Goal: Information Seeking & Learning: Learn about a topic

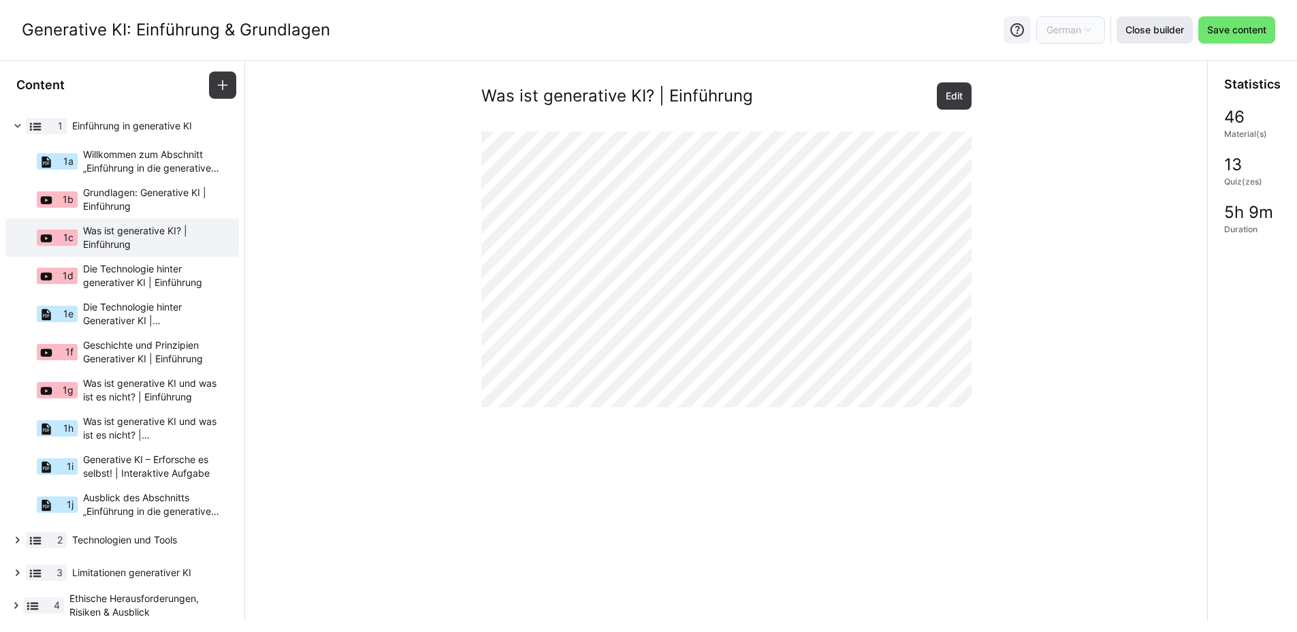
click at [1163, 30] on span "Close builder" at bounding box center [1154, 30] width 63 height 14
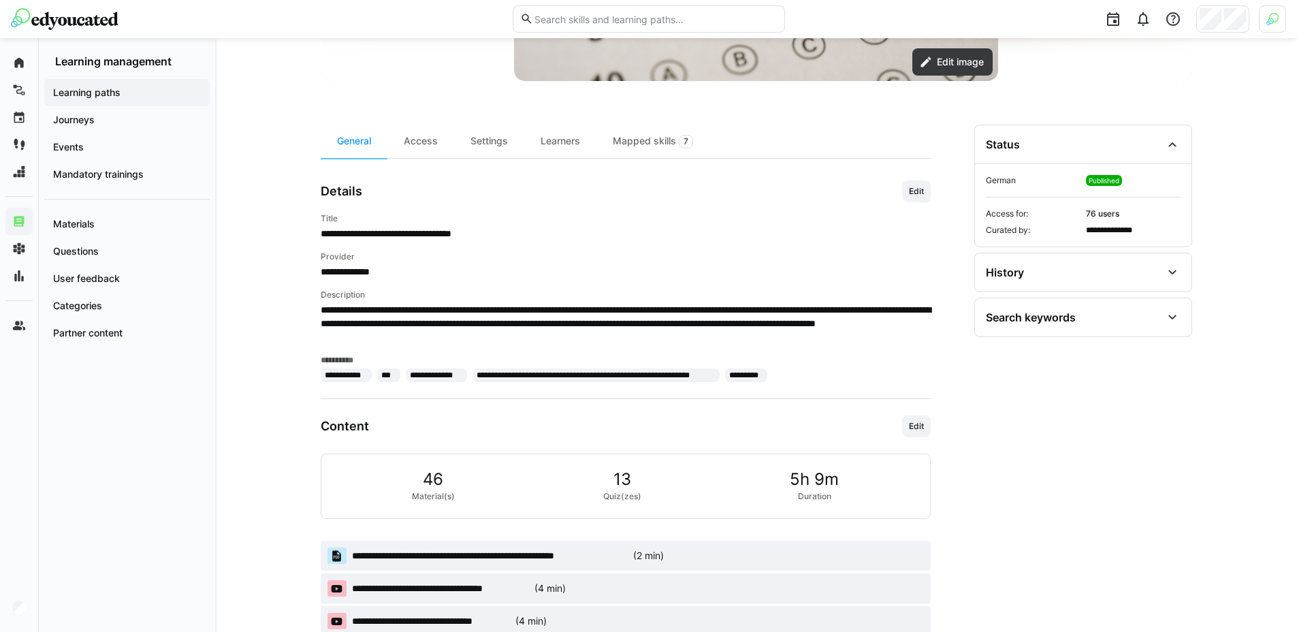
scroll to position [344, 0]
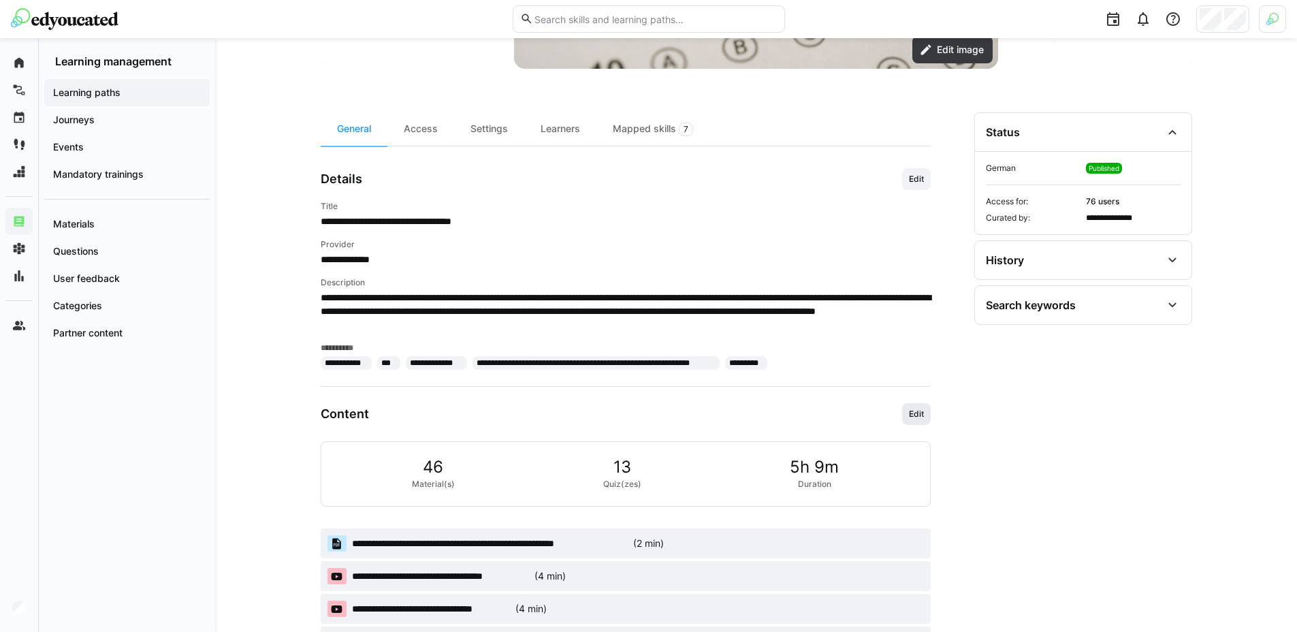
click at [910, 406] on span "Edit" at bounding box center [916, 414] width 29 height 22
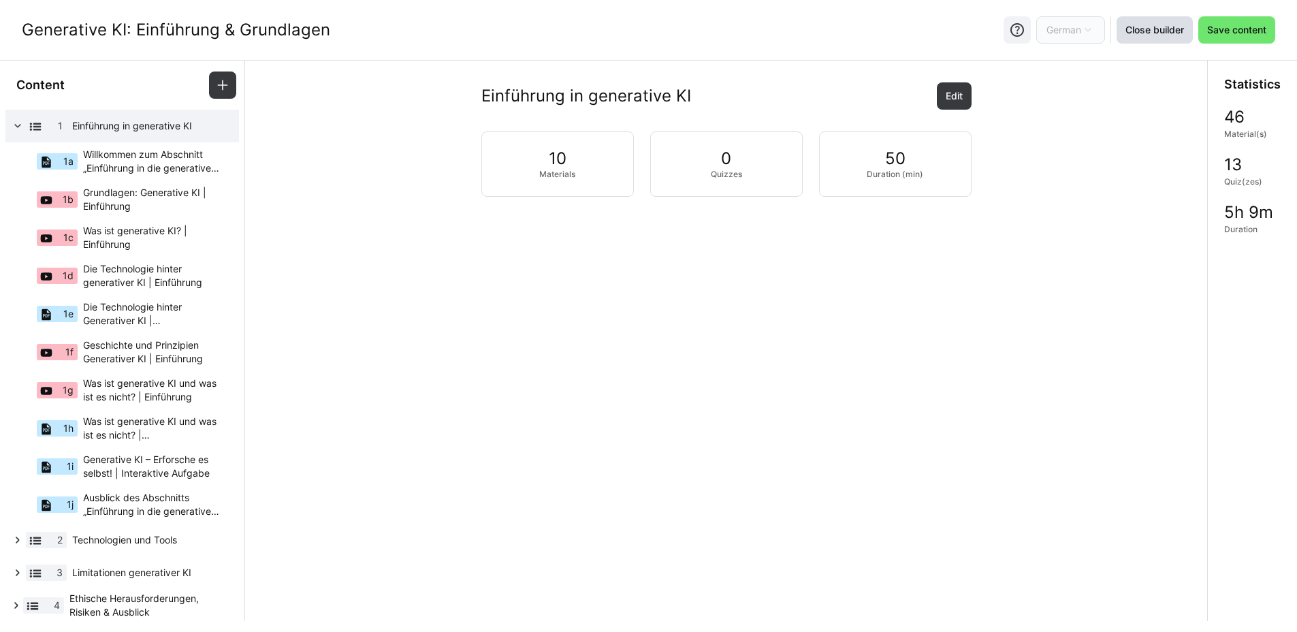
click at [1128, 32] on span "Close builder" at bounding box center [1154, 30] width 63 height 14
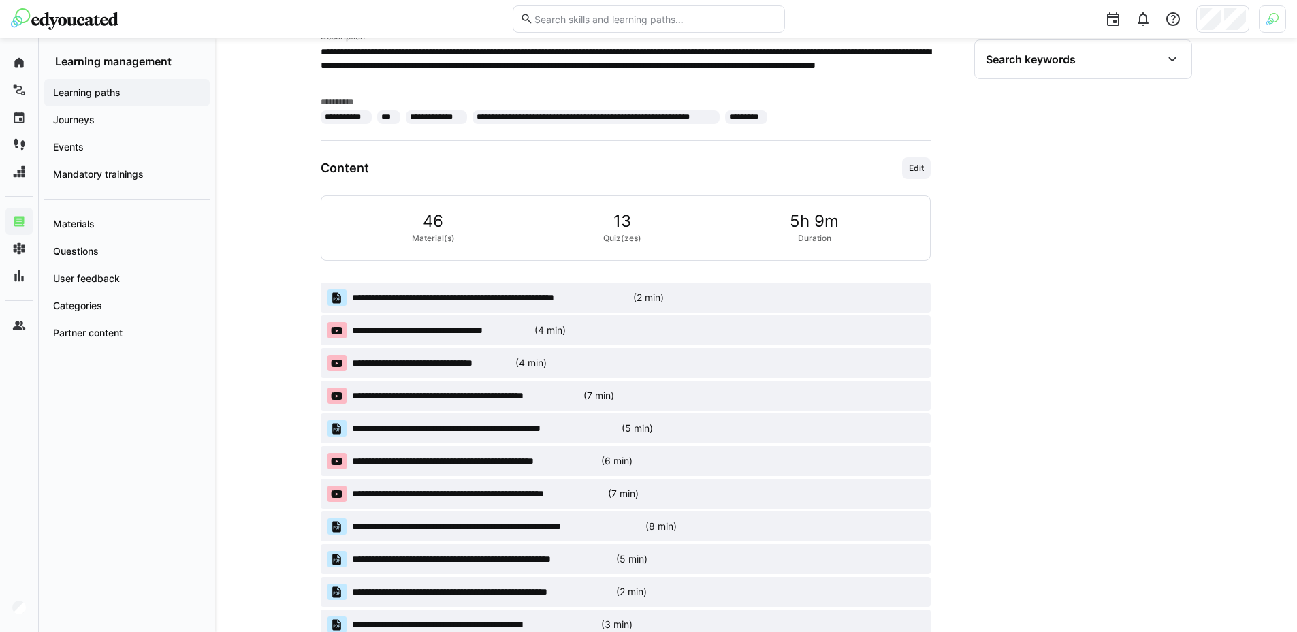
scroll to position [635, 0]
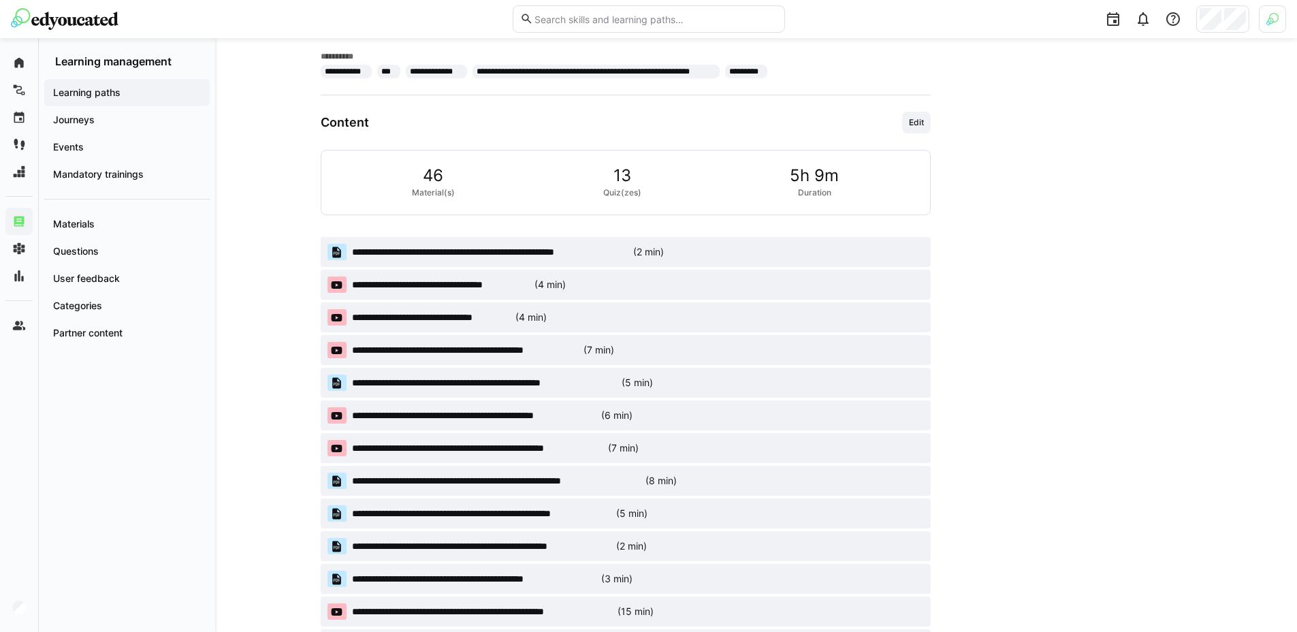
click at [421, 315] on span "**********" at bounding box center [431, 317] width 159 height 14
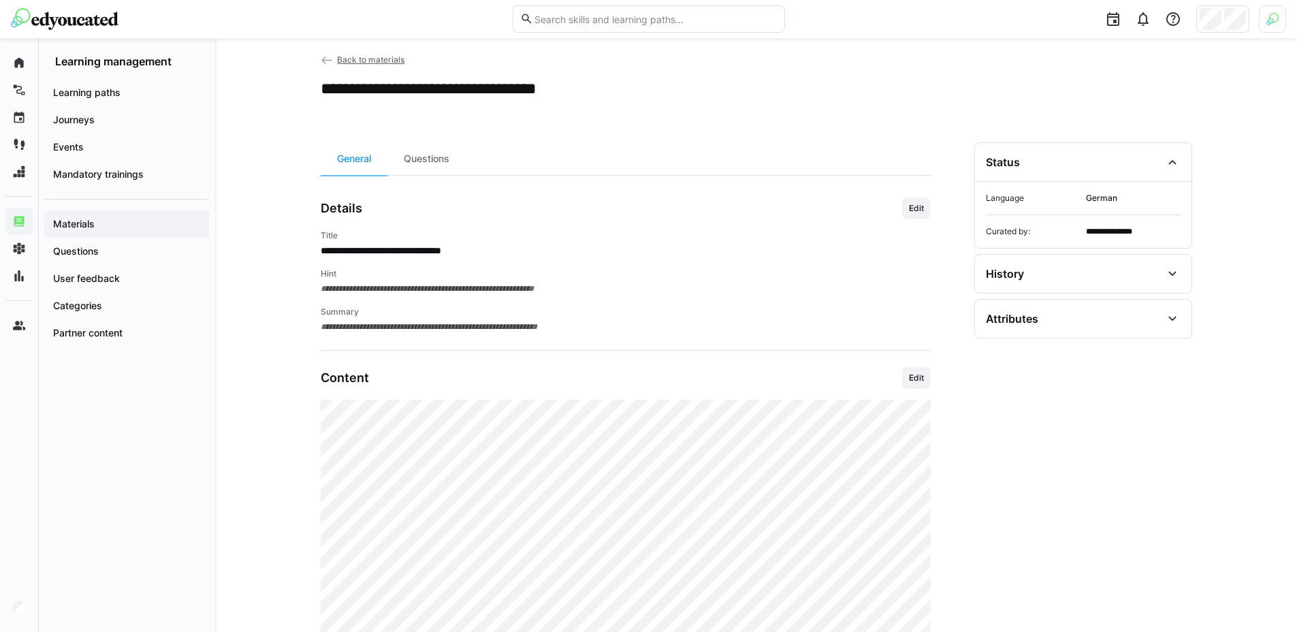
scroll to position [172, 0]
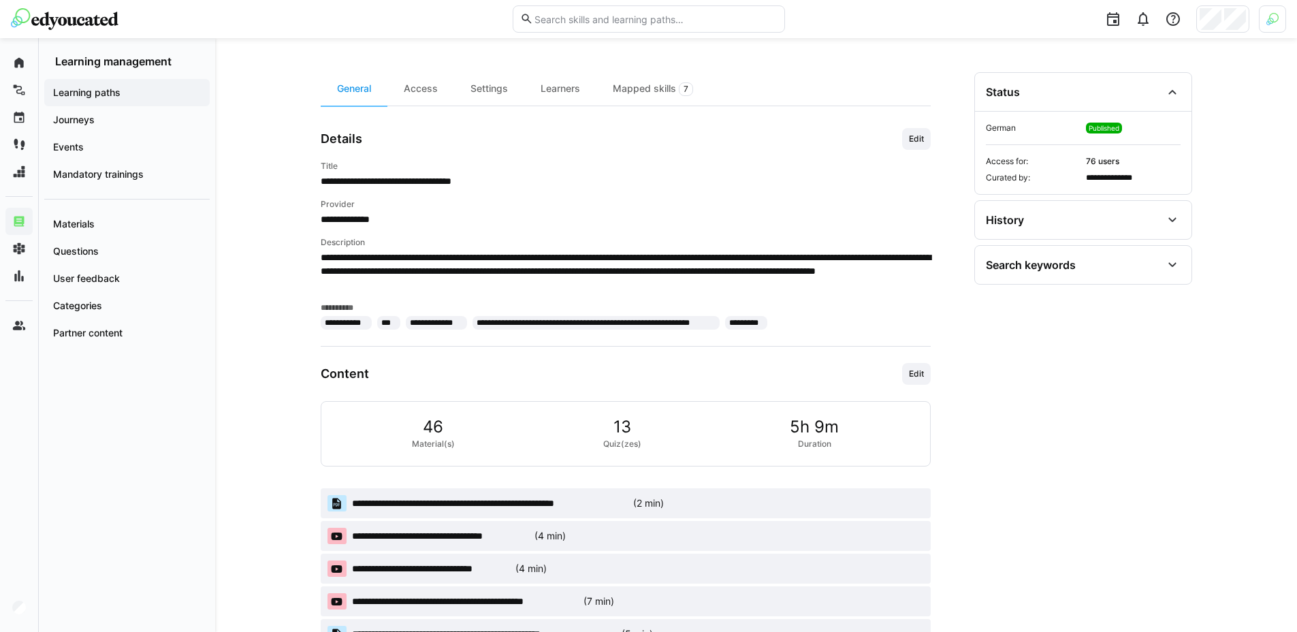
scroll to position [624, 0]
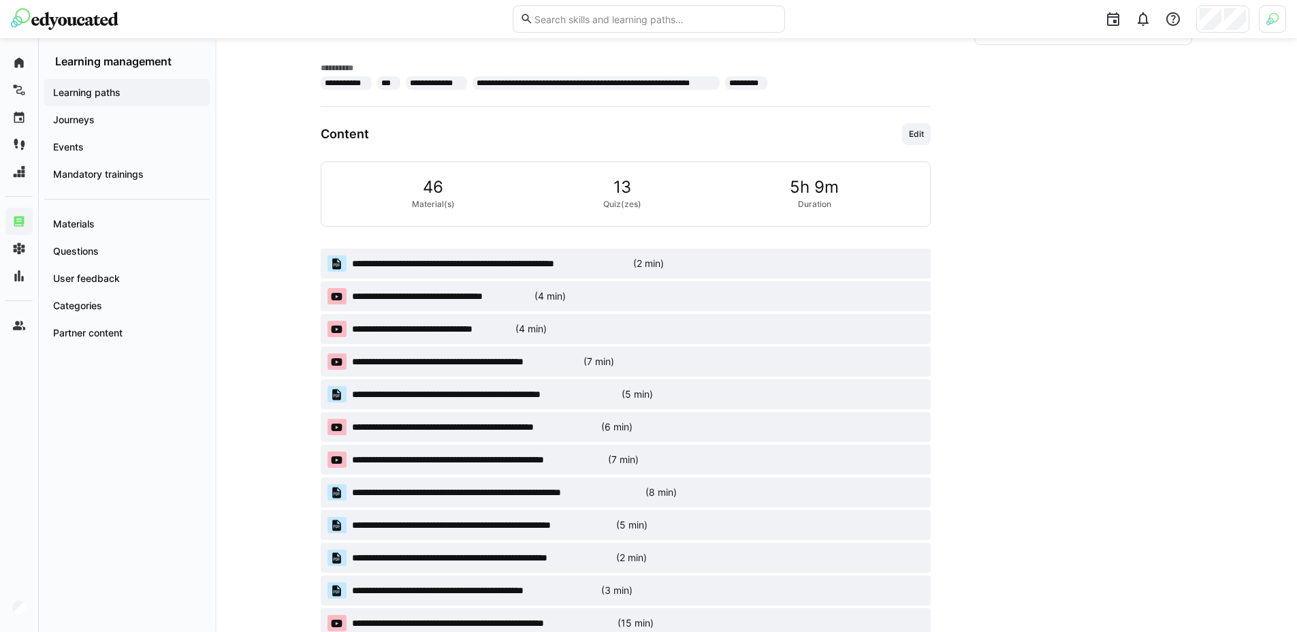
click at [453, 453] on span "**********" at bounding box center [477, 460] width 251 height 14
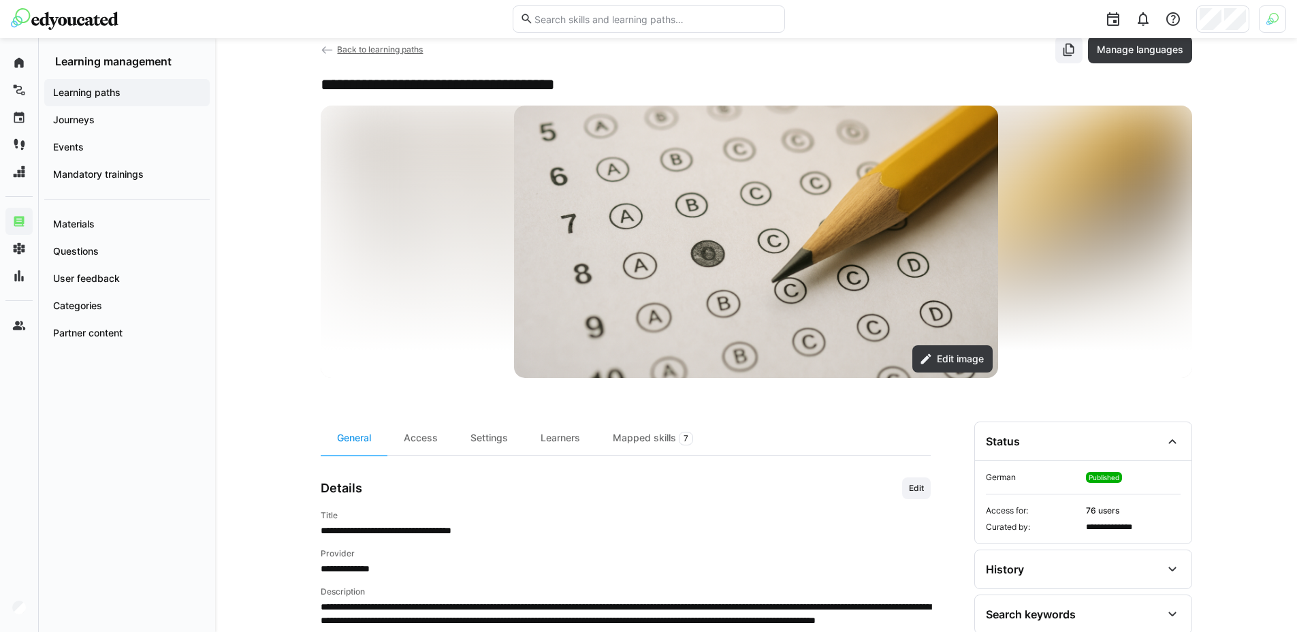
scroll to position [0, 0]
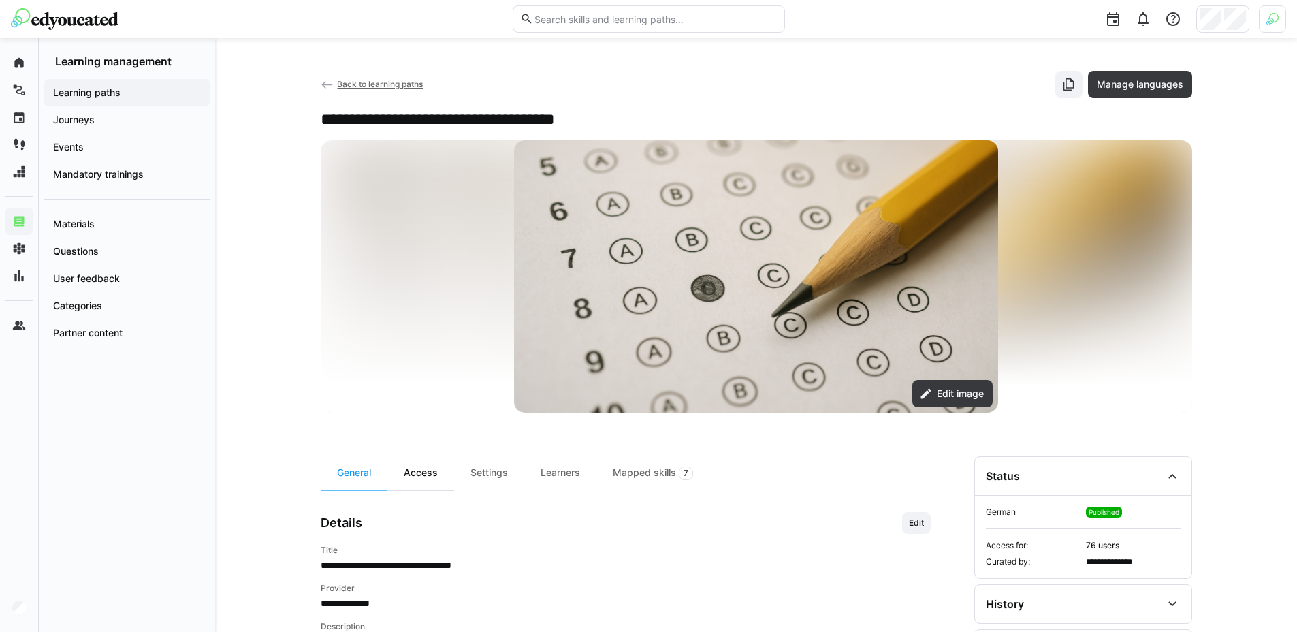
click at [430, 473] on div "Access" at bounding box center [420, 472] width 67 height 33
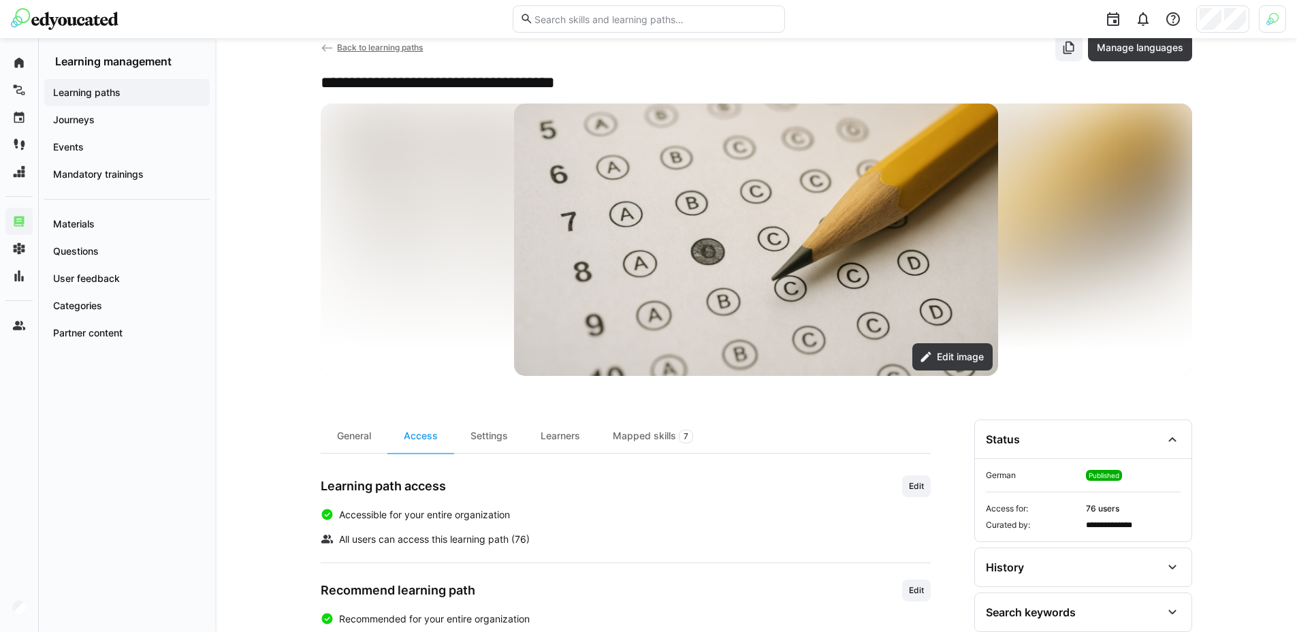
scroll to position [103, 0]
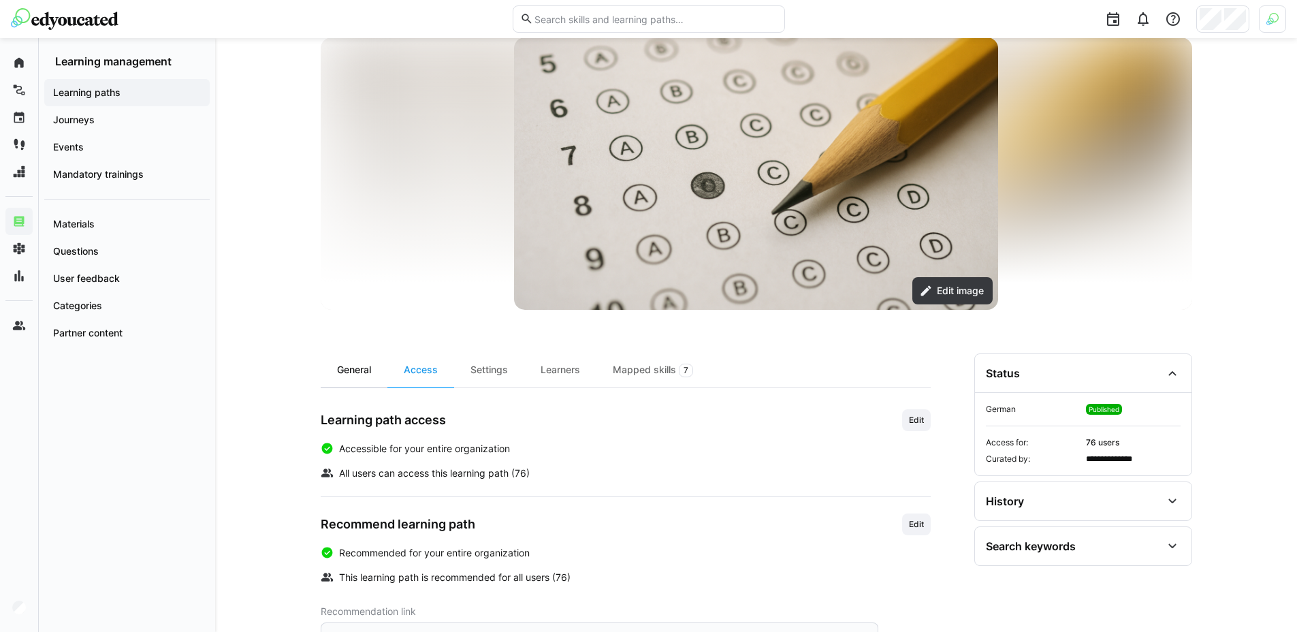
click at [331, 381] on div "General" at bounding box center [354, 369] width 67 height 33
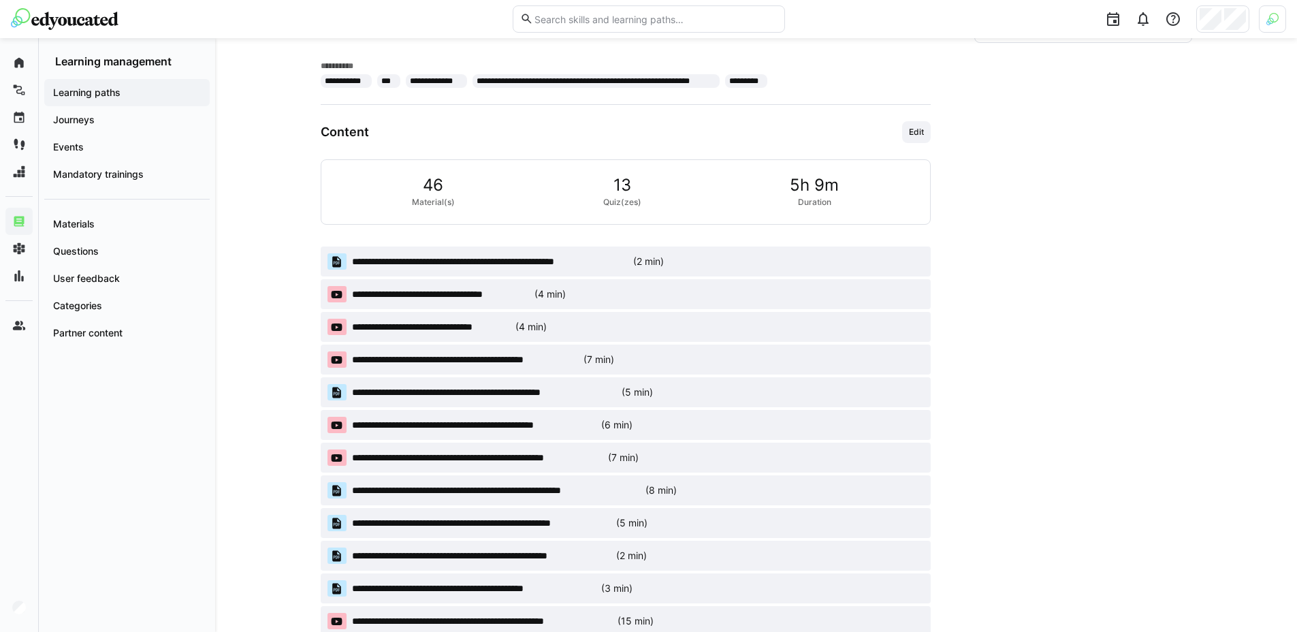
scroll to position [629, 0]
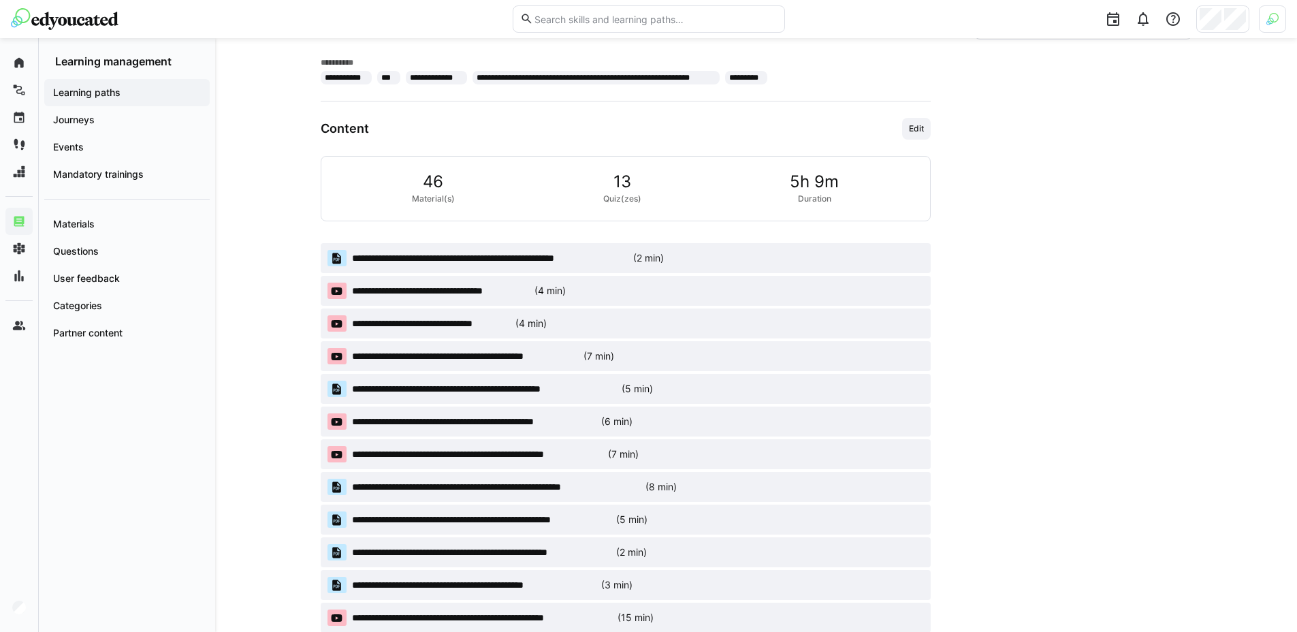
click at [878, 123] on div "Content Edit" at bounding box center [626, 129] width 610 height 22
click at [869, 125] on div "Content Edit" at bounding box center [626, 129] width 610 height 22
click at [875, 127] on div "Content Edit" at bounding box center [626, 129] width 610 height 22
click at [918, 131] on span "Edit" at bounding box center [916, 128] width 18 height 11
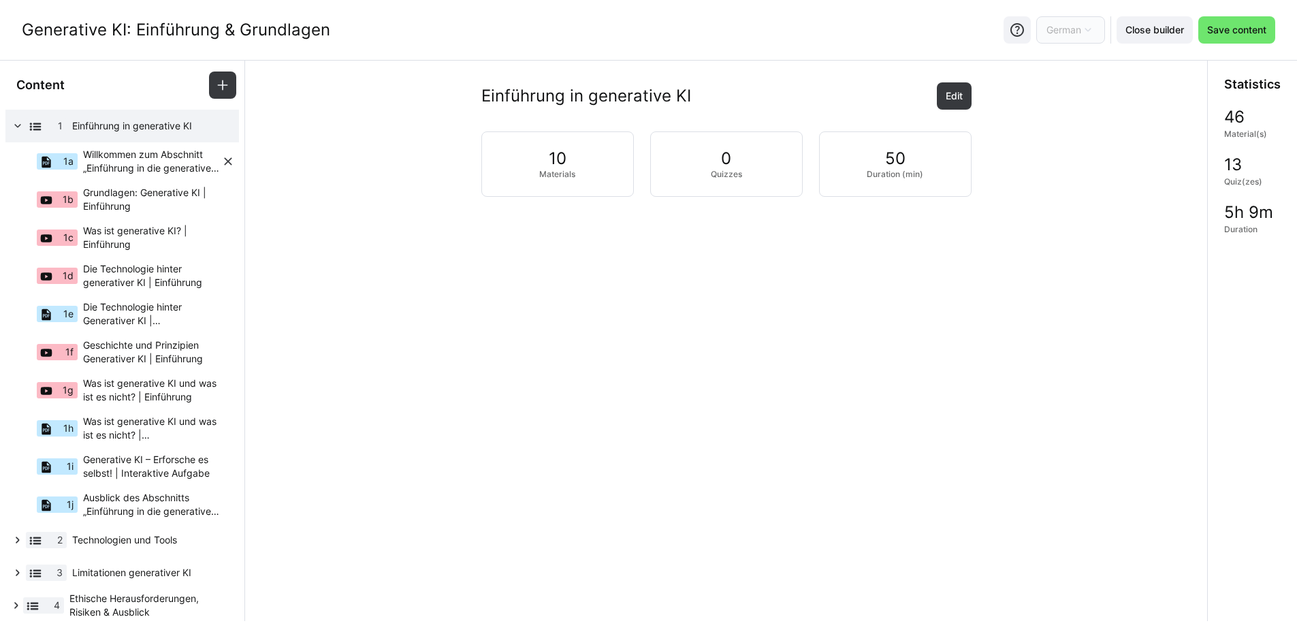
click at [163, 163] on span "Willkommen zum Abschnitt „Einführung in die generative KI"!" at bounding box center [152, 161] width 138 height 27
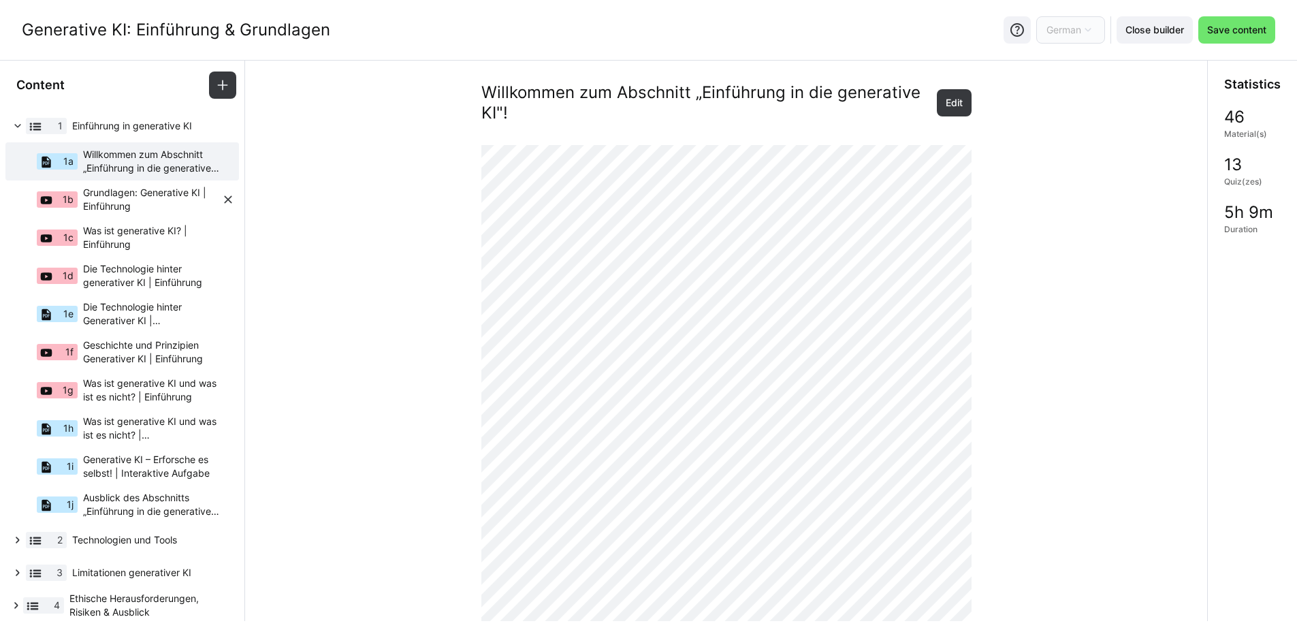
click at [135, 208] on span "Grundlagen: Generative KI | Einführung" at bounding box center [152, 199] width 138 height 27
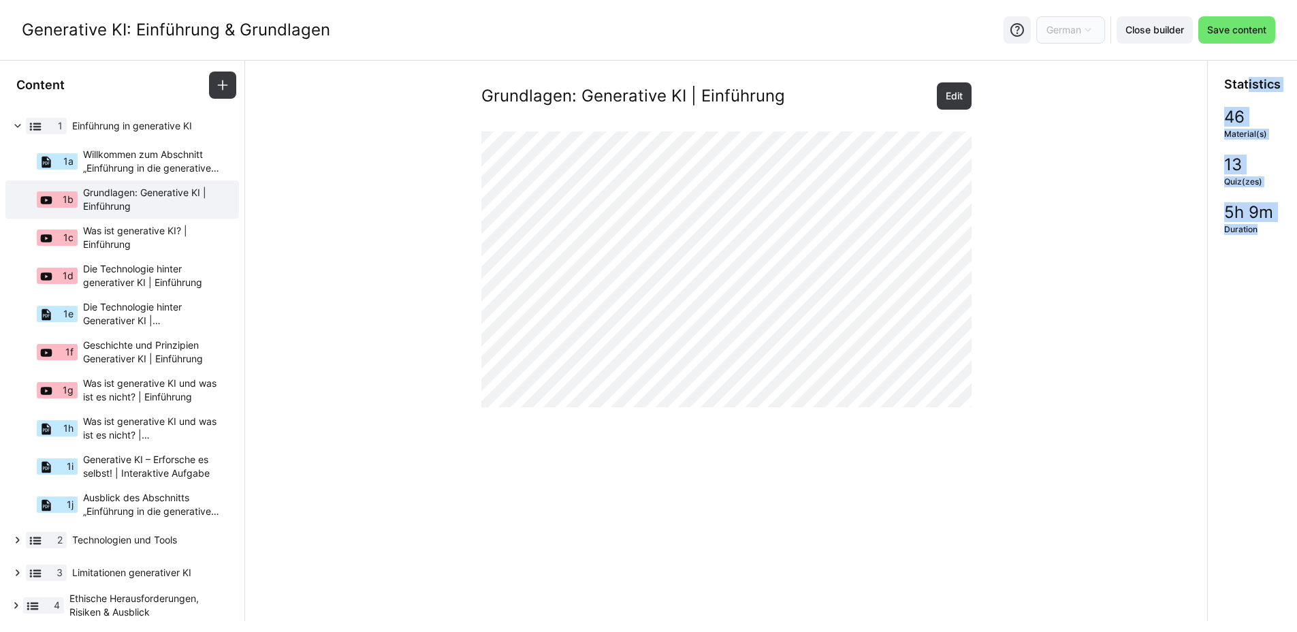
drag, startPoint x: 1249, startPoint y: 85, endPoint x: 1270, endPoint y: 236, distance: 152.5
click at [1270, 236] on div "Statistics 46 Material(s) 13 Quiz(zes) 5h 9m Duration" at bounding box center [1252, 156] width 89 height 191
click at [1251, 251] on div "Statistics 46 Material(s) 13 Quiz(zes) 5h 9m Duration" at bounding box center [1252, 156] width 89 height 191
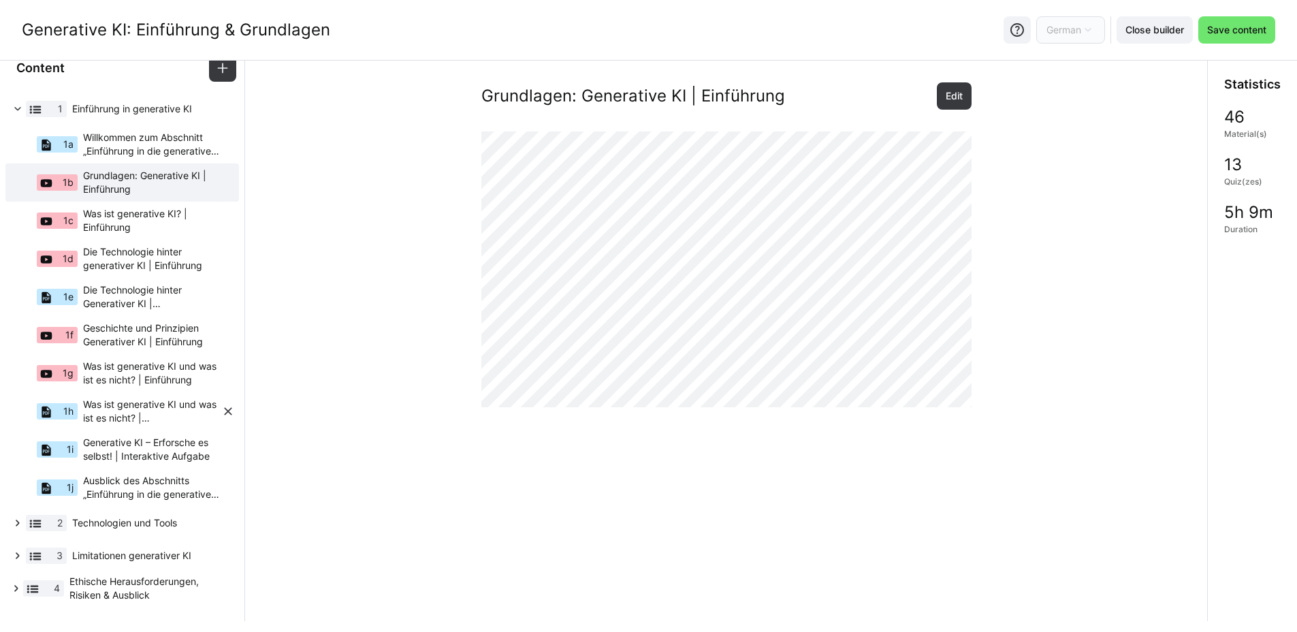
click at [110, 415] on span "Was ist generative KI und was ist es nicht? | Zusammenfassung" at bounding box center [152, 411] width 138 height 27
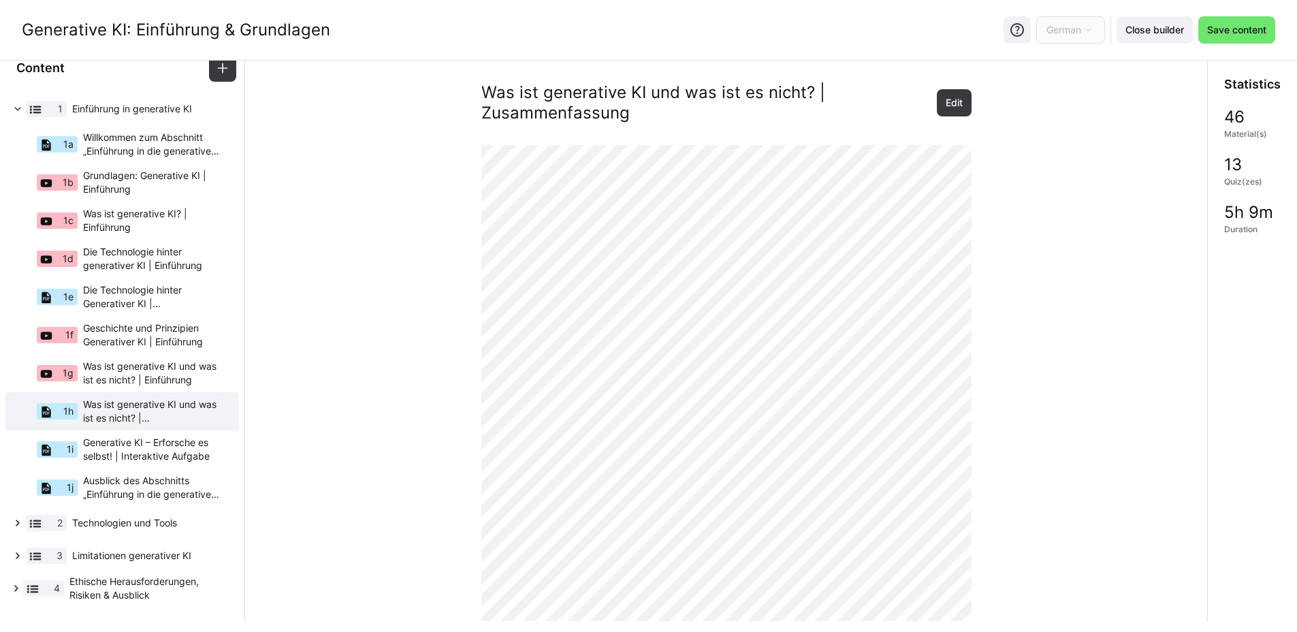
click at [1065, 315] on div "Was ist generative KI und was ist es nicht? | Zusammenfassung Edit" at bounding box center [726, 478] width 940 height 792
click at [1163, 29] on span "Close builder" at bounding box center [1154, 30] width 63 height 14
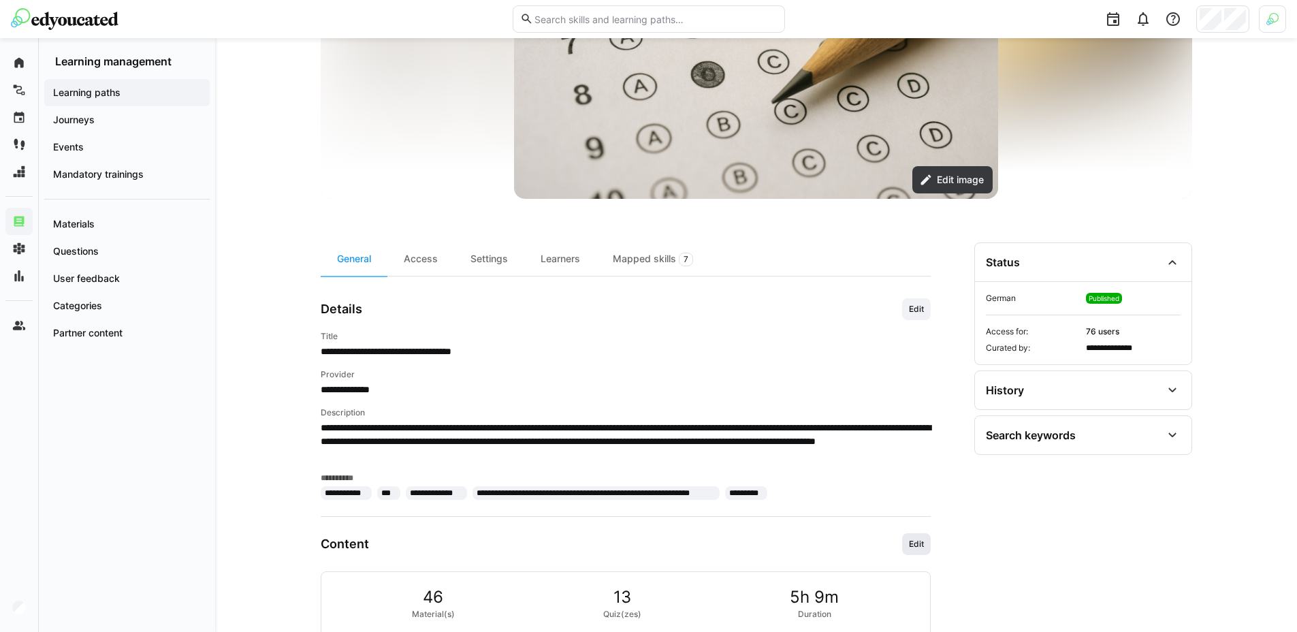
scroll to position [438, 0]
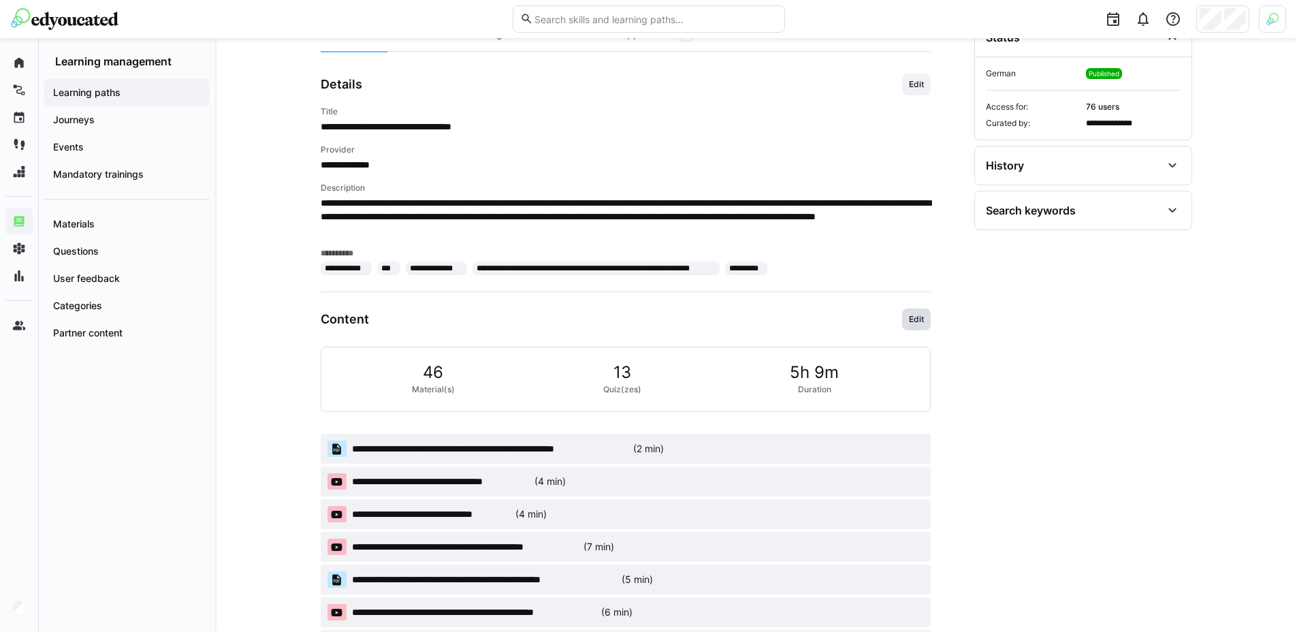
click at [916, 312] on span "Edit" at bounding box center [916, 319] width 29 height 22
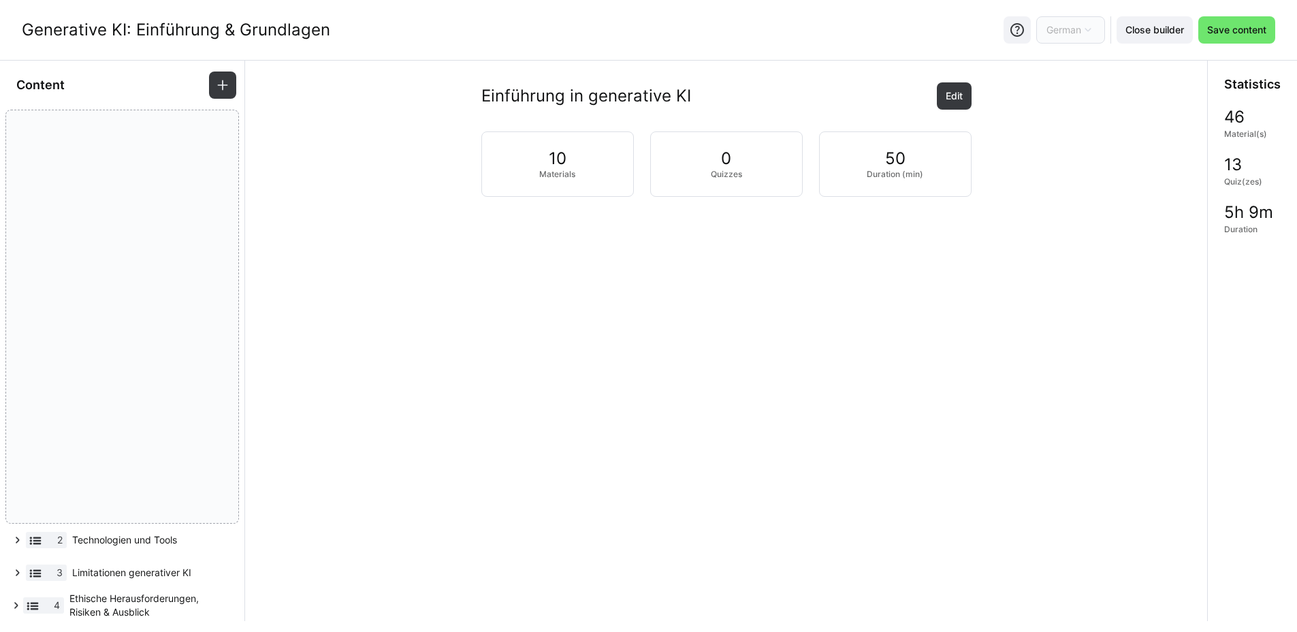
drag, startPoint x: 157, startPoint y: 131, endPoint x: 160, endPoint y: 171, distance: 39.6
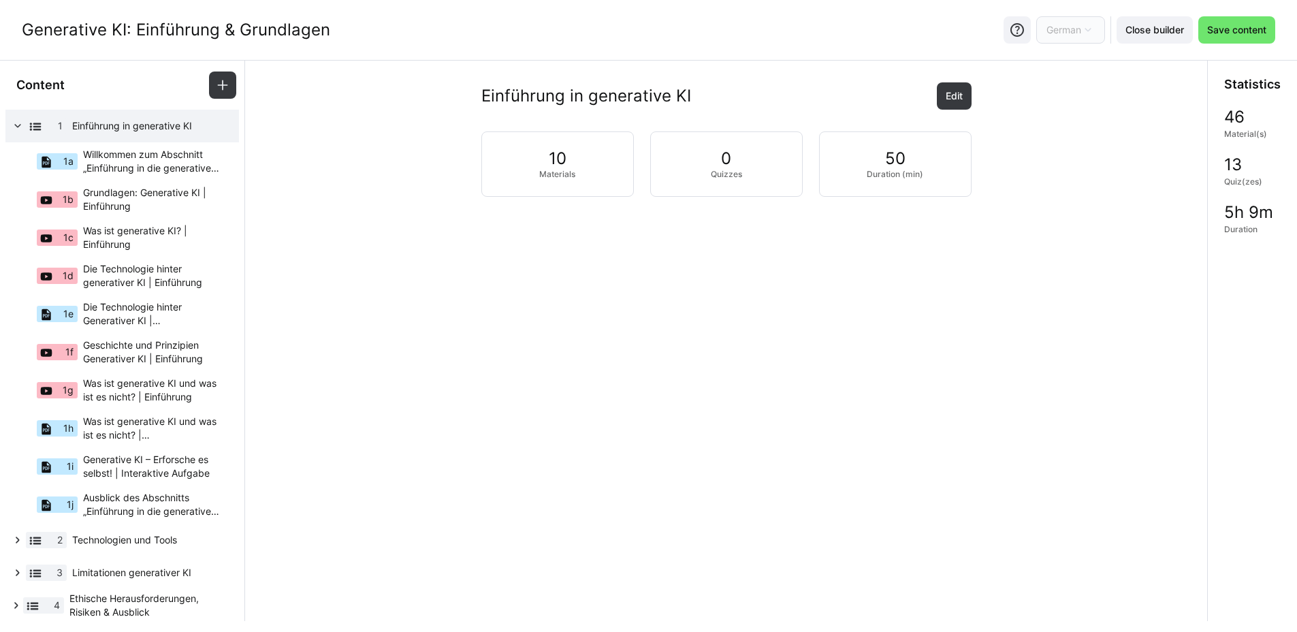
click at [909, 268] on div "Einführung in generative KI Edit 10 Materials 0 Quizzes 50 Duration (min)" at bounding box center [726, 183] width 940 height 202
click at [910, 270] on div "Einführung in generative KI Edit 10 Materials 0 Quizzes 50 Duration (min)" at bounding box center [726, 183] width 940 height 202
click at [374, 307] on app-learning-path-builder-content "Einführung in generative KI Edit 10 Materials 0 Quizzes 50 Duration (min)" at bounding box center [726, 341] width 963 height 560
click at [21, 126] on eds-icon at bounding box center [18, 126] width 14 height 14
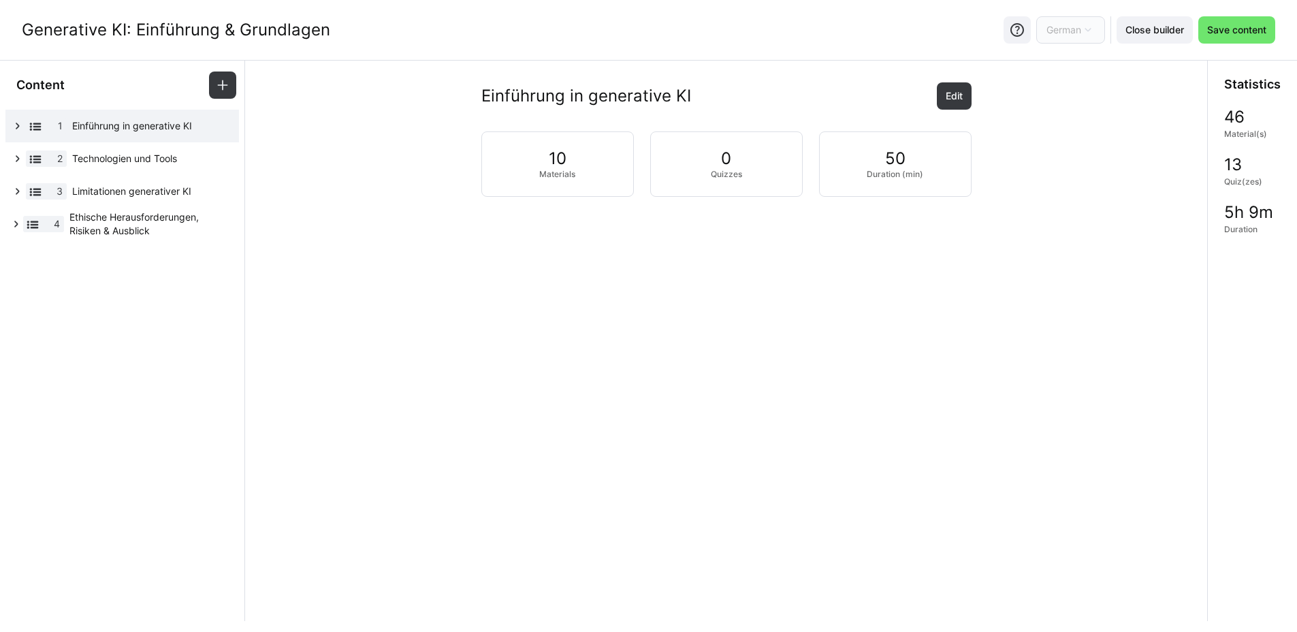
click at [383, 321] on app-learning-path-builder-content "Einführung in generative KI Edit 10 Materials 0 Quizzes 50 Duration (min)" at bounding box center [726, 341] width 963 height 560
click at [385, 317] on app-learning-path-builder-content "Einführung in generative KI Edit 10 Materials 0 Quizzes 50 Duration (min)" at bounding box center [726, 341] width 963 height 560
drag, startPoint x: 410, startPoint y: 317, endPoint x: 844, endPoint y: 180, distance: 455.4
click at [416, 317] on app-learning-path-builder-content "Einführung in generative KI Edit 10 Materials 0 Quizzes 50 Duration (min)" at bounding box center [726, 341] width 963 height 560
click at [1140, 35] on span "Close builder" at bounding box center [1154, 30] width 63 height 14
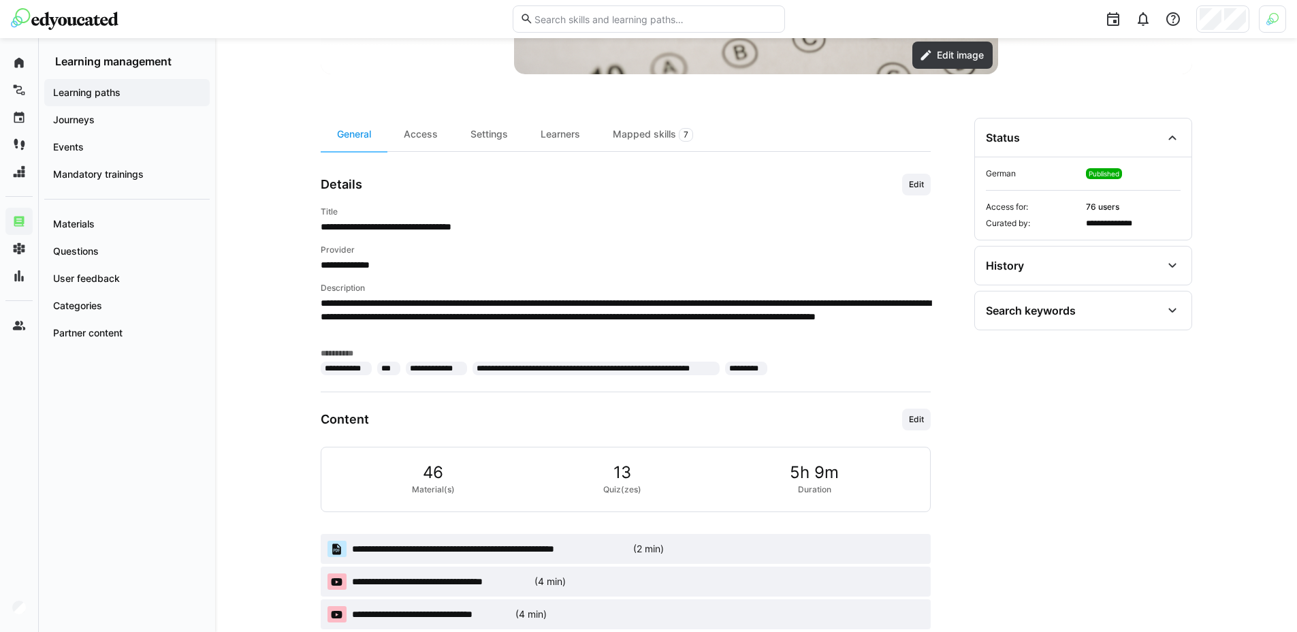
scroll to position [497, 0]
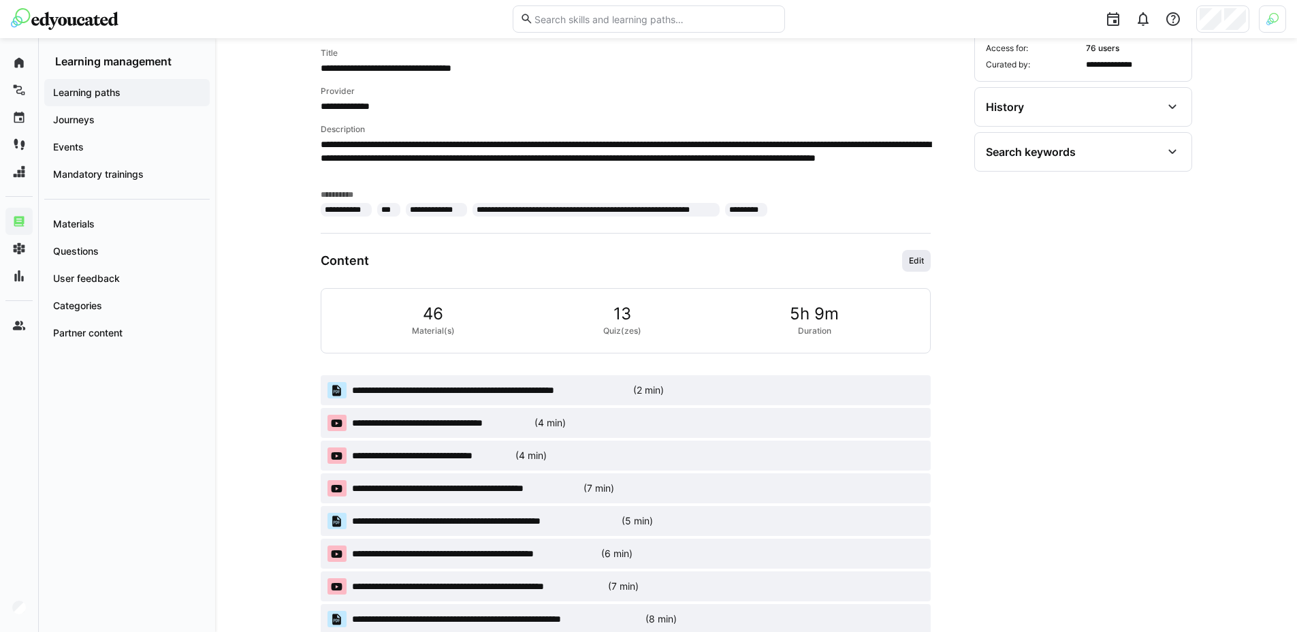
click at [916, 260] on span "Edit" at bounding box center [916, 260] width 18 height 11
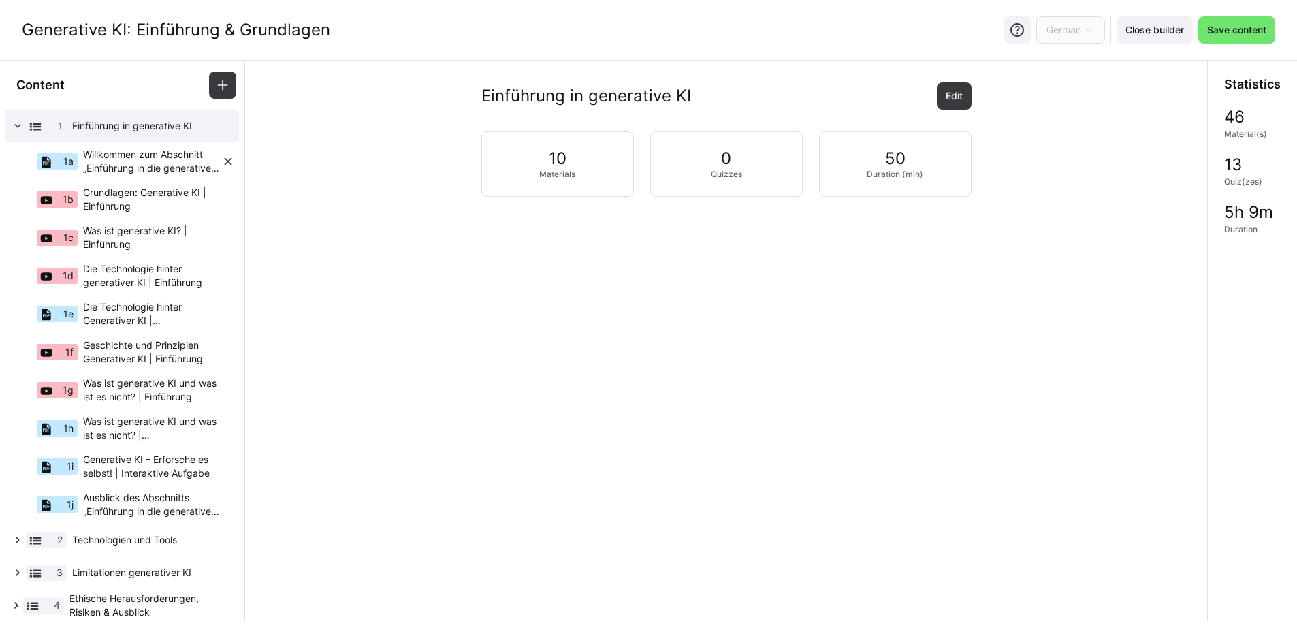
click at [154, 162] on span "Willkommen zum Abschnitt „Einführung in die generative KI"!" at bounding box center [152, 161] width 138 height 27
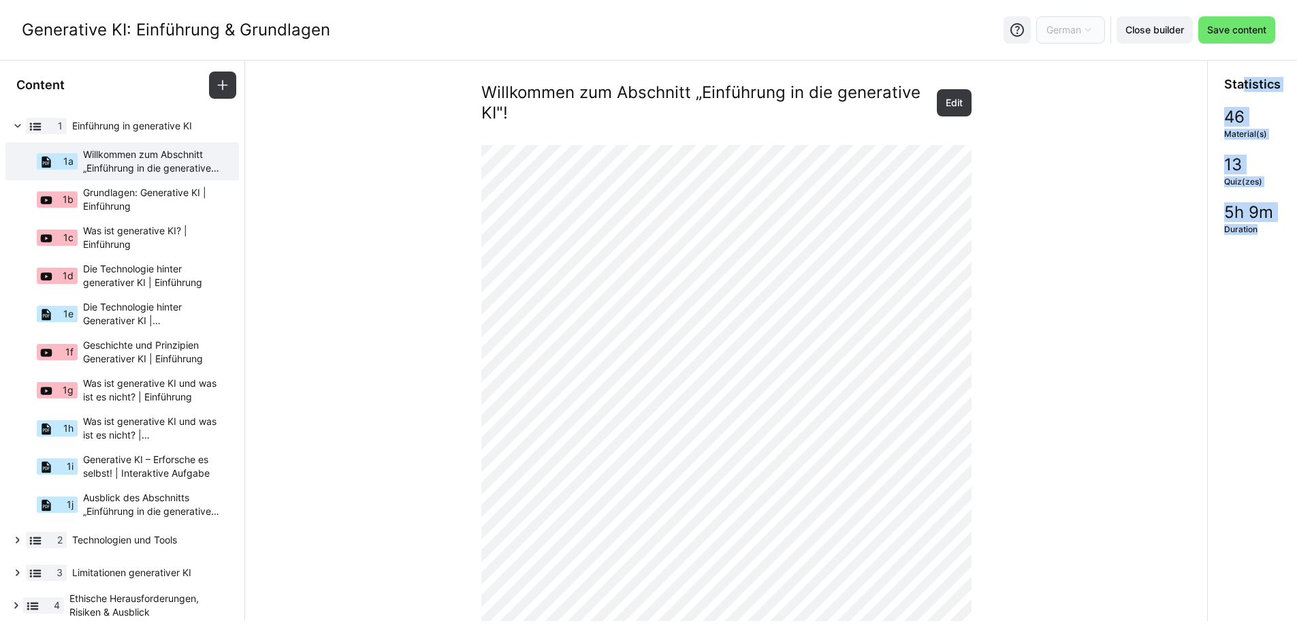
drag, startPoint x: 1243, startPoint y: 83, endPoint x: 1269, endPoint y: 296, distance: 214.6
click at [1275, 293] on app-static-learning-path-builder-stats "Statistics 46 Material(s) 13 Quiz(zes) 5h 9m Duration" at bounding box center [1252, 341] width 89 height 560
click at [1254, 301] on app-static-learning-path-builder-stats "Statistics 46 Material(s) 13 Quiz(zes) 5h 9m Duration" at bounding box center [1252, 341] width 89 height 560
click at [1079, 278] on div "Willkommen zum Abschnitt „Einführung in die generative KI"! Edit" at bounding box center [726, 478] width 940 height 792
drag, startPoint x: 1232, startPoint y: 102, endPoint x: 1256, endPoint y: 231, distance: 131.6
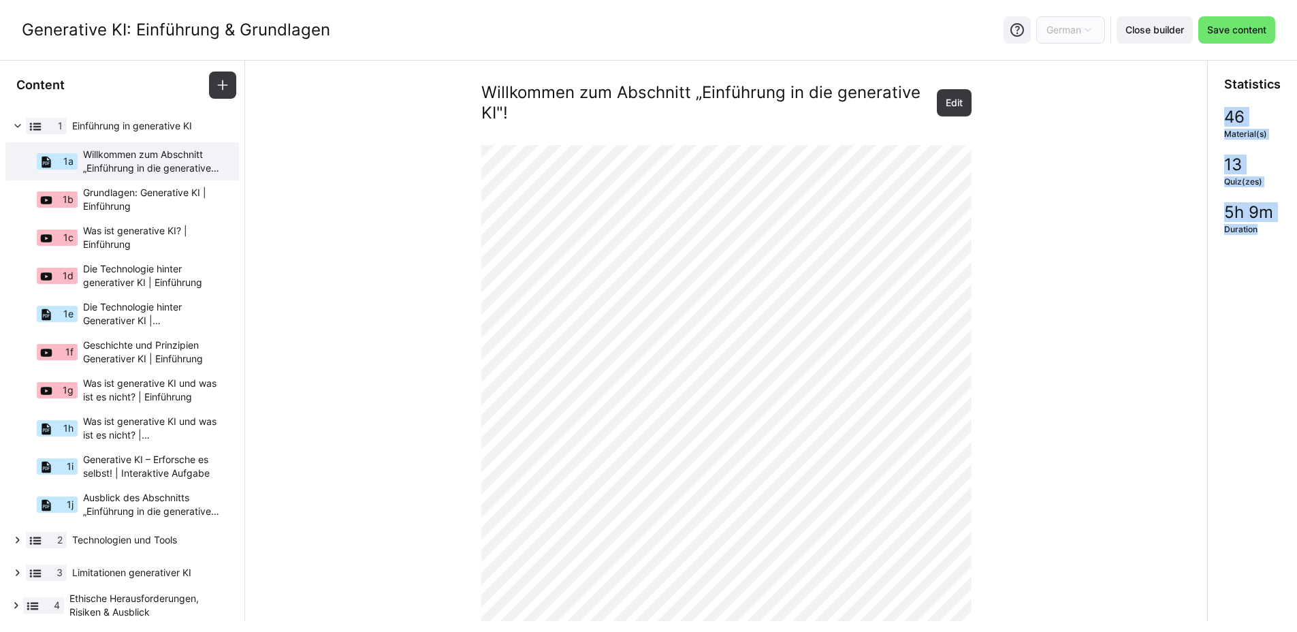
click at [1256, 231] on div "Statistics 46 Material(s) 13 Quiz(zes) 5h 9m Duration" at bounding box center [1252, 156] width 89 height 191
click at [1257, 231] on span "Duration" at bounding box center [1240, 229] width 33 height 11
click at [370, 191] on div "Willkommen zum Abschnitt „Einführung in die generative KI"! Edit" at bounding box center [726, 478] width 940 height 792
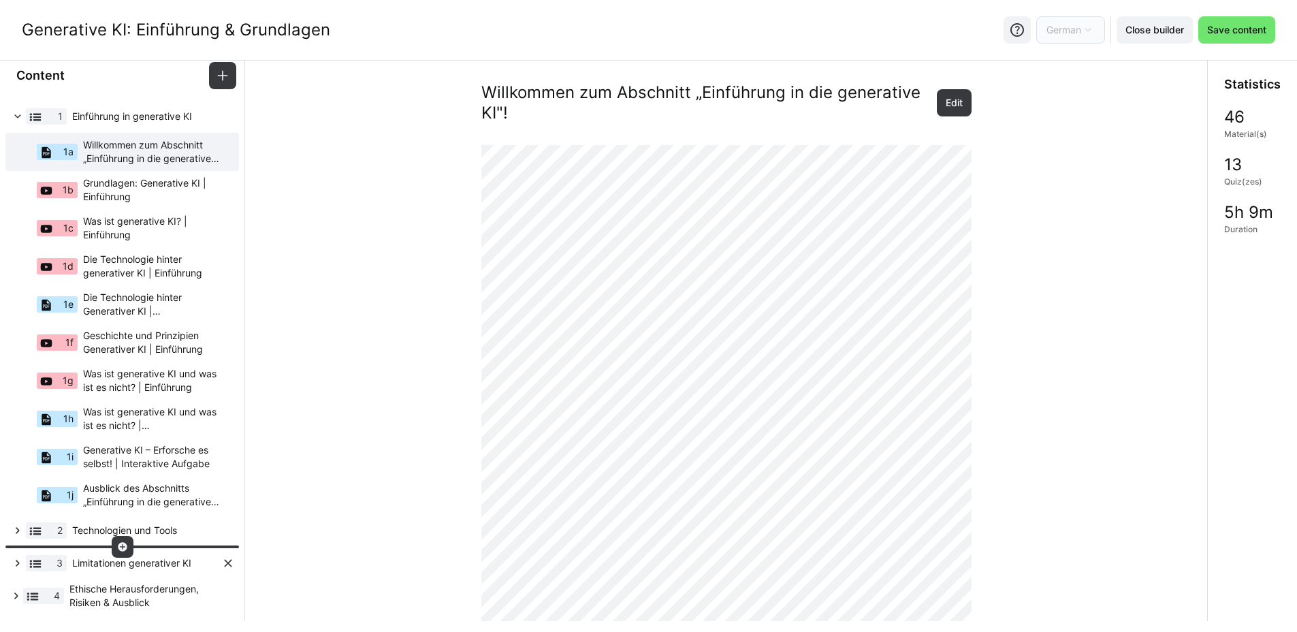
scroll to position [17, 0]
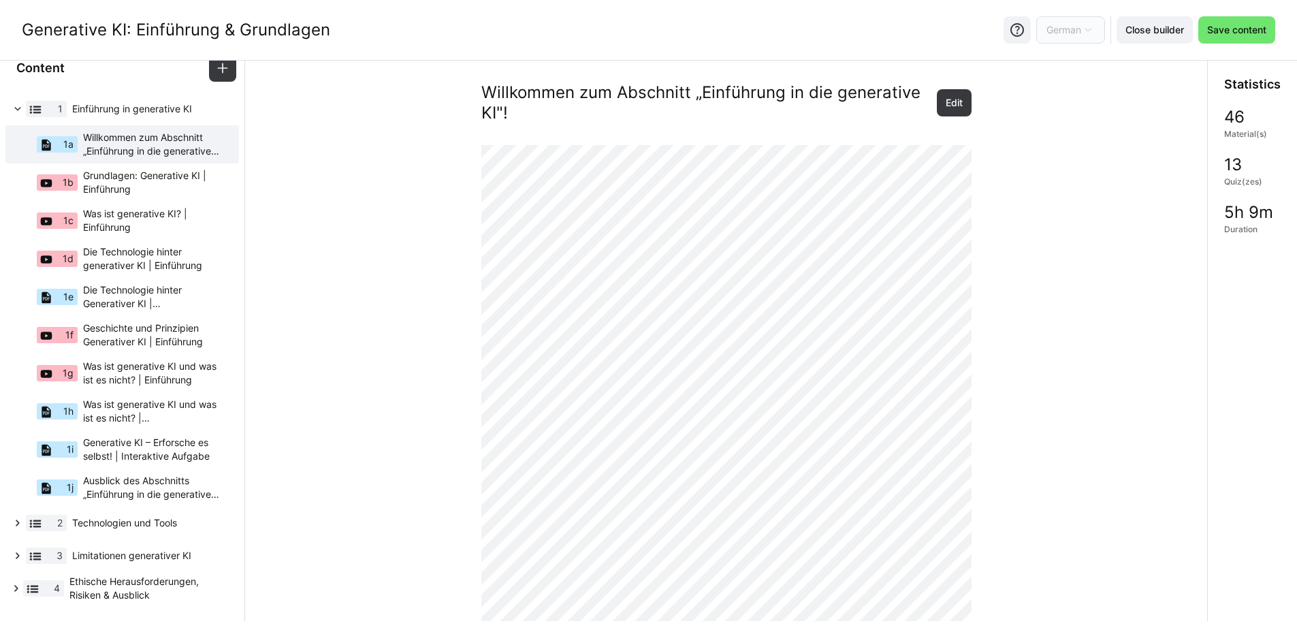
click at [329, 390] on div "Willkommen zum Abschnitt „Einführung in die generative KI"! Edit" at bounding box center [726, 478] width 940 height 792
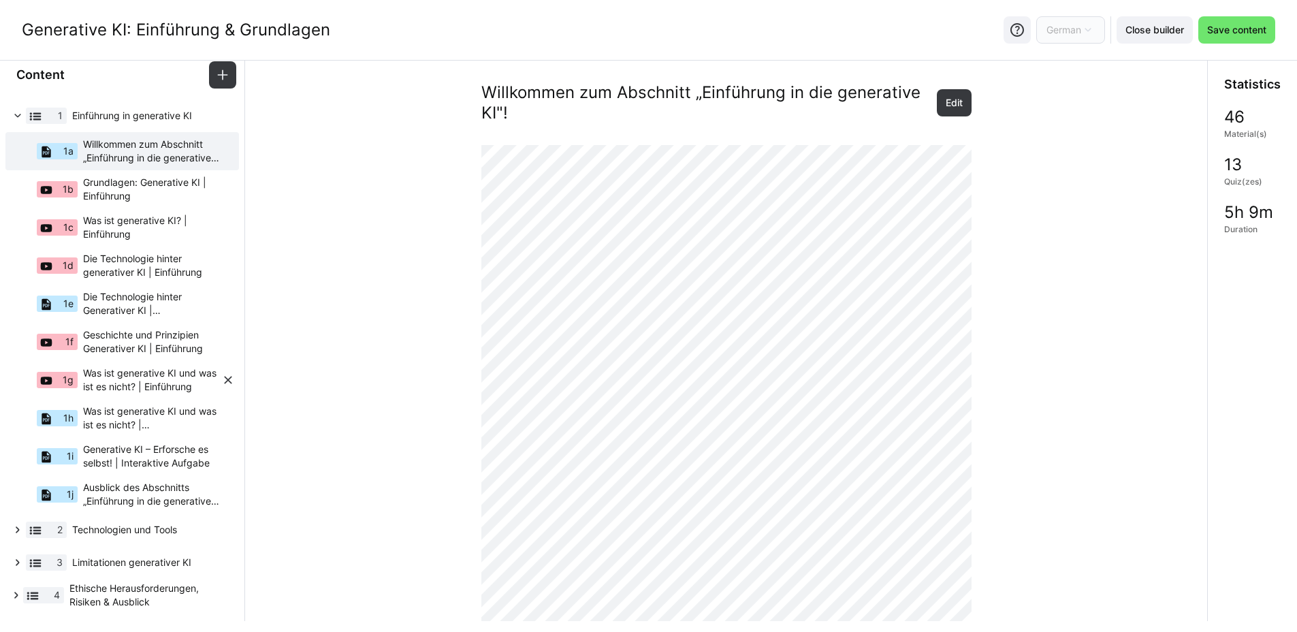
scroll to position [0, 0]
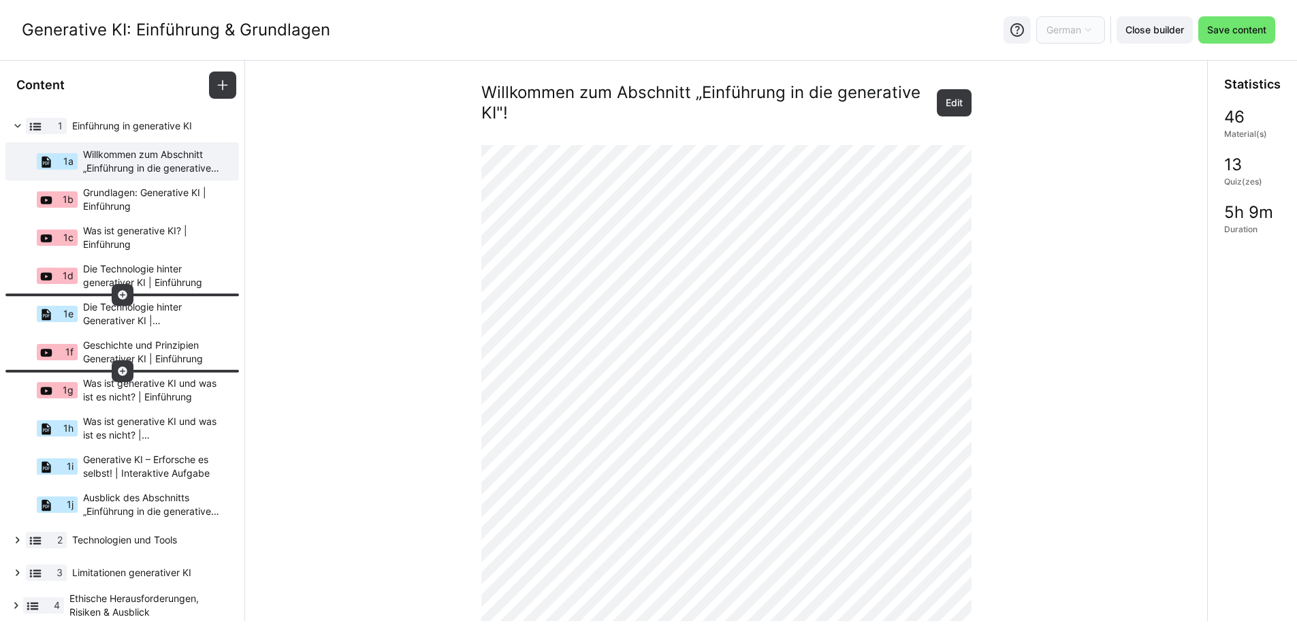
click at [336, 226] on div "Willkommen zum Abschnitt „Einführung in die generative KI"! Edit" at bounding box center [726, 478] width 940 height 792
click at [396, 244] on div "Willkommen zum Abschnitt „Einführung in die generative KI"! Edit" at bounding box center [726, 478] width 940 height 792
click at [278, 344] on div "Willkommen zum Abschnitt „Einführung in die generative KI"! Edit" at bounding box center [726, 478] width 940 height 792
